Goal: Navigation & Orientation: Find specific page/section

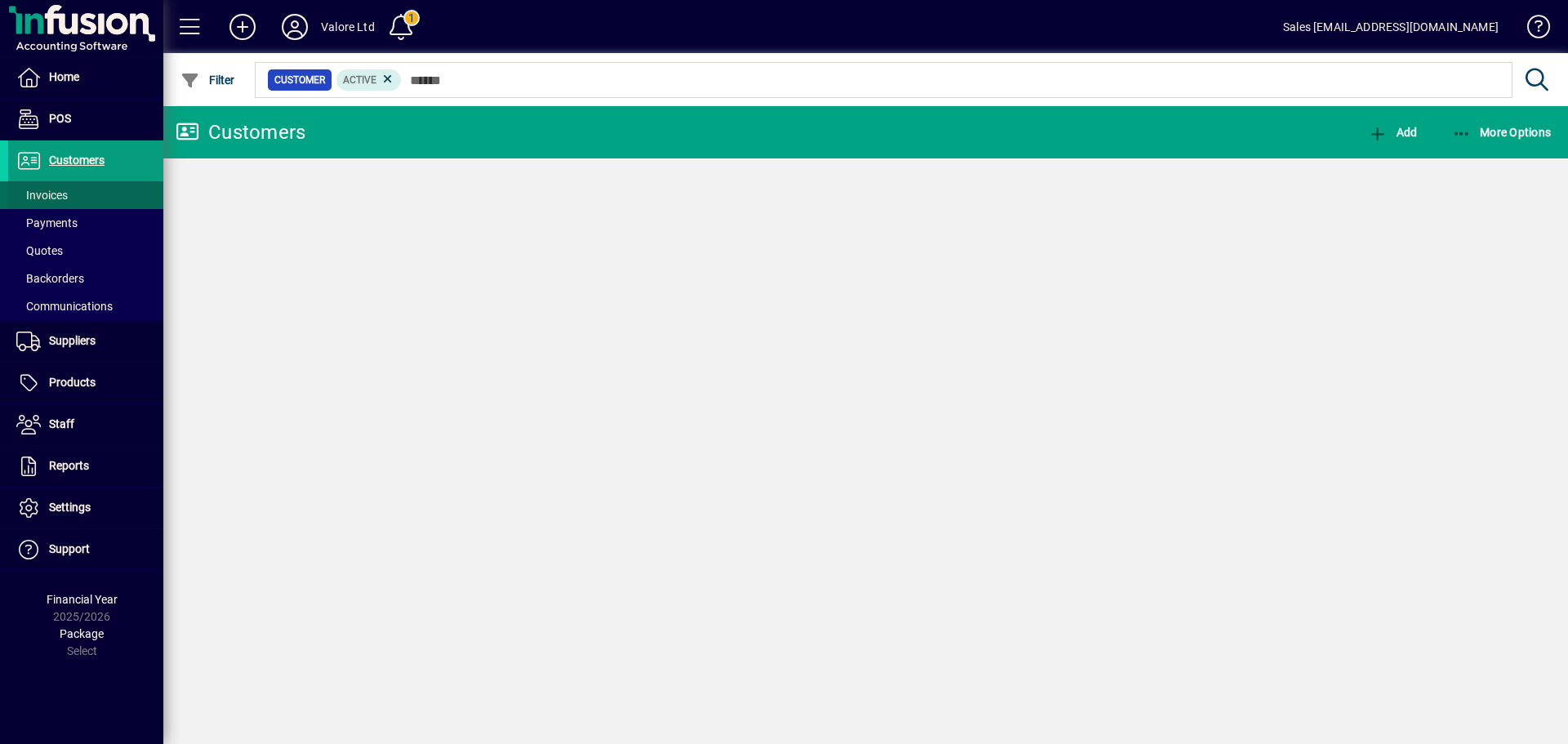
click at [102, 193] on span at bounding box center [86, 195] width 155 height 40
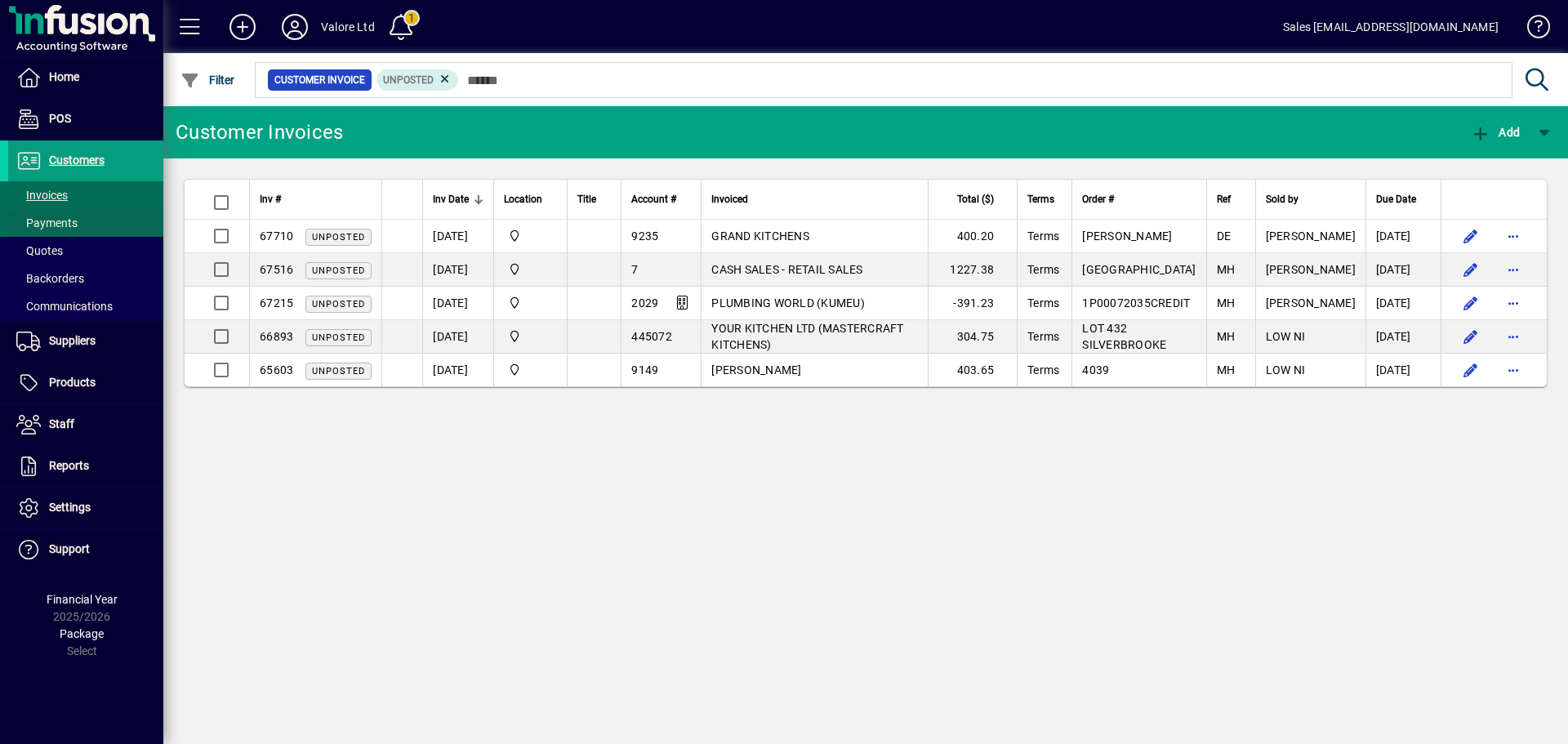
click at [128, 222] on span at bounding box center [86, 223] width 155 height 40
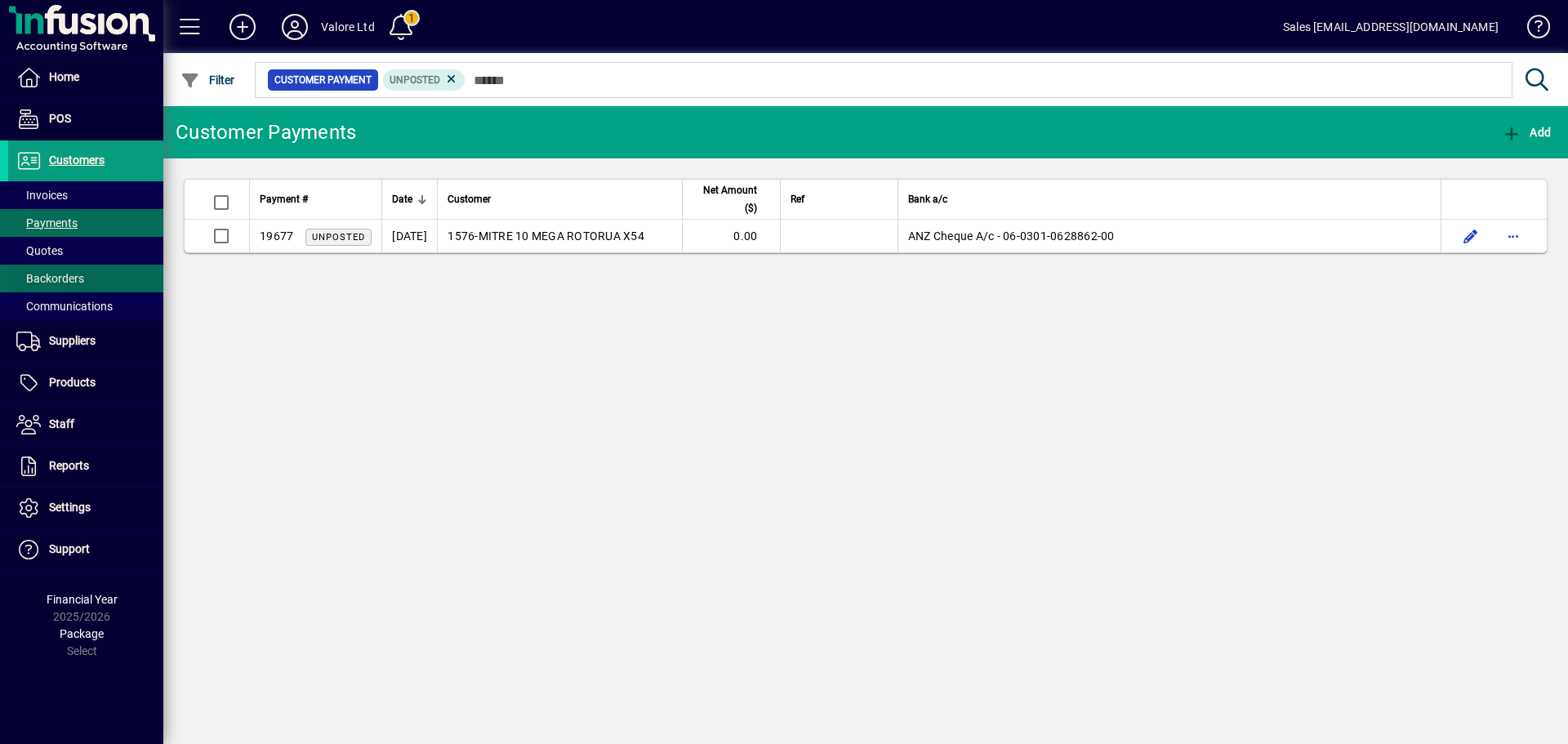
click at [117, 272] on span at bounding box center [86, 278] width 155 height 40
